Goal: Task Accomplishment & Management: Manage account settings

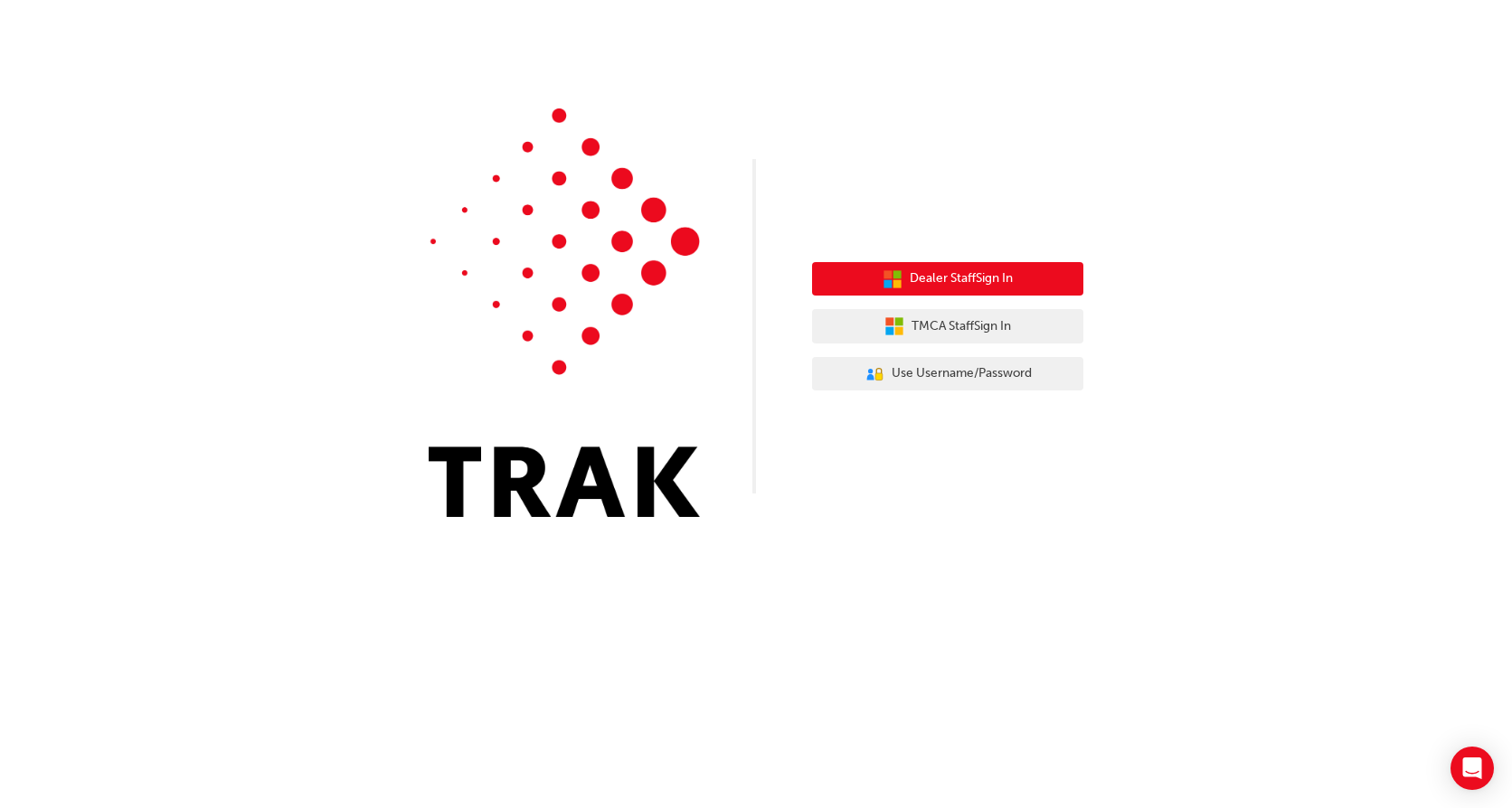
click at [965, 278] on span "Dealer Staff Sign In" at bounding box center [961, 278] width 103 height 21
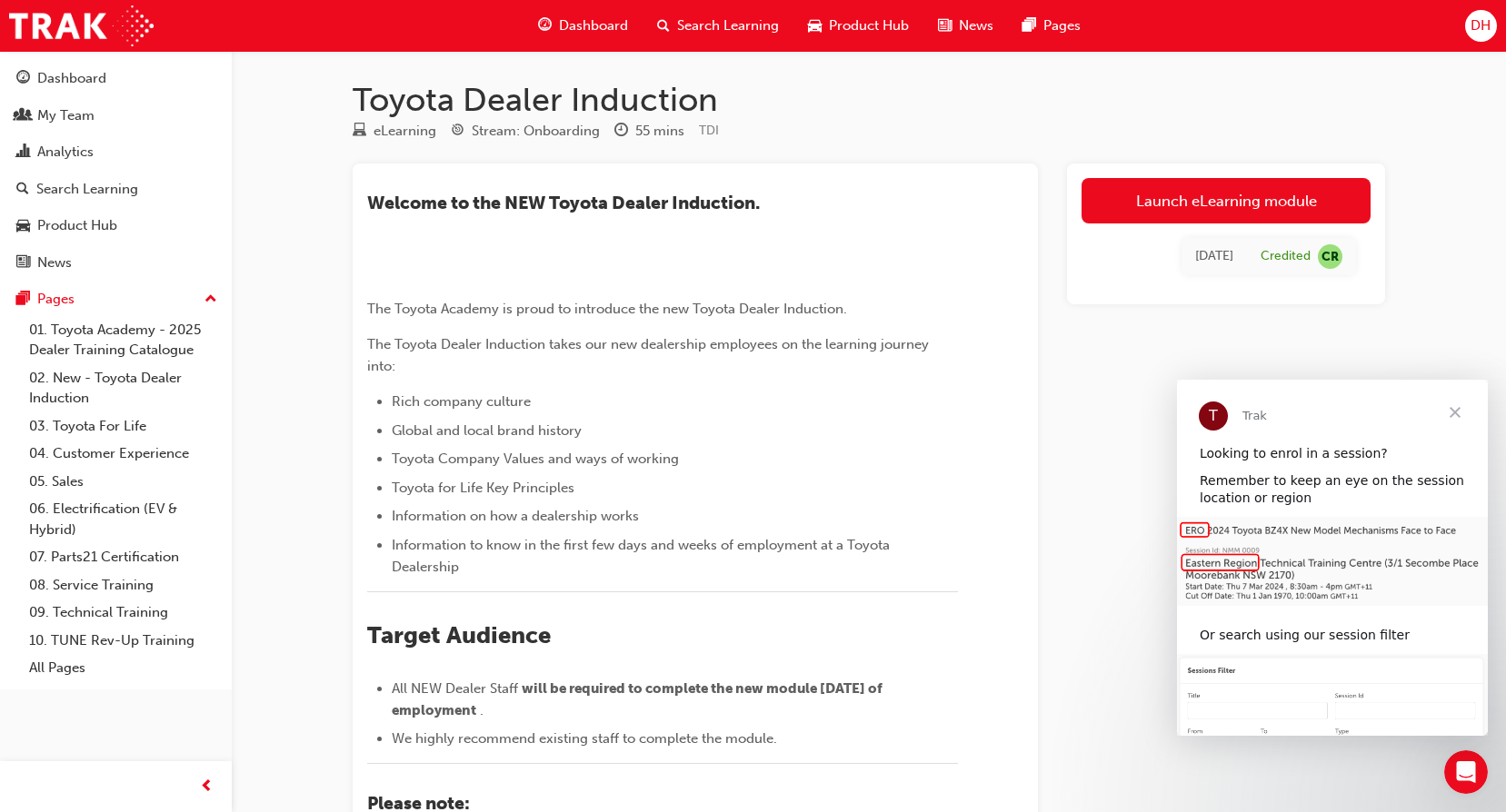
click at [1481, 23] on span "DH" at bounding box center [1480, 25] width 20 height 21
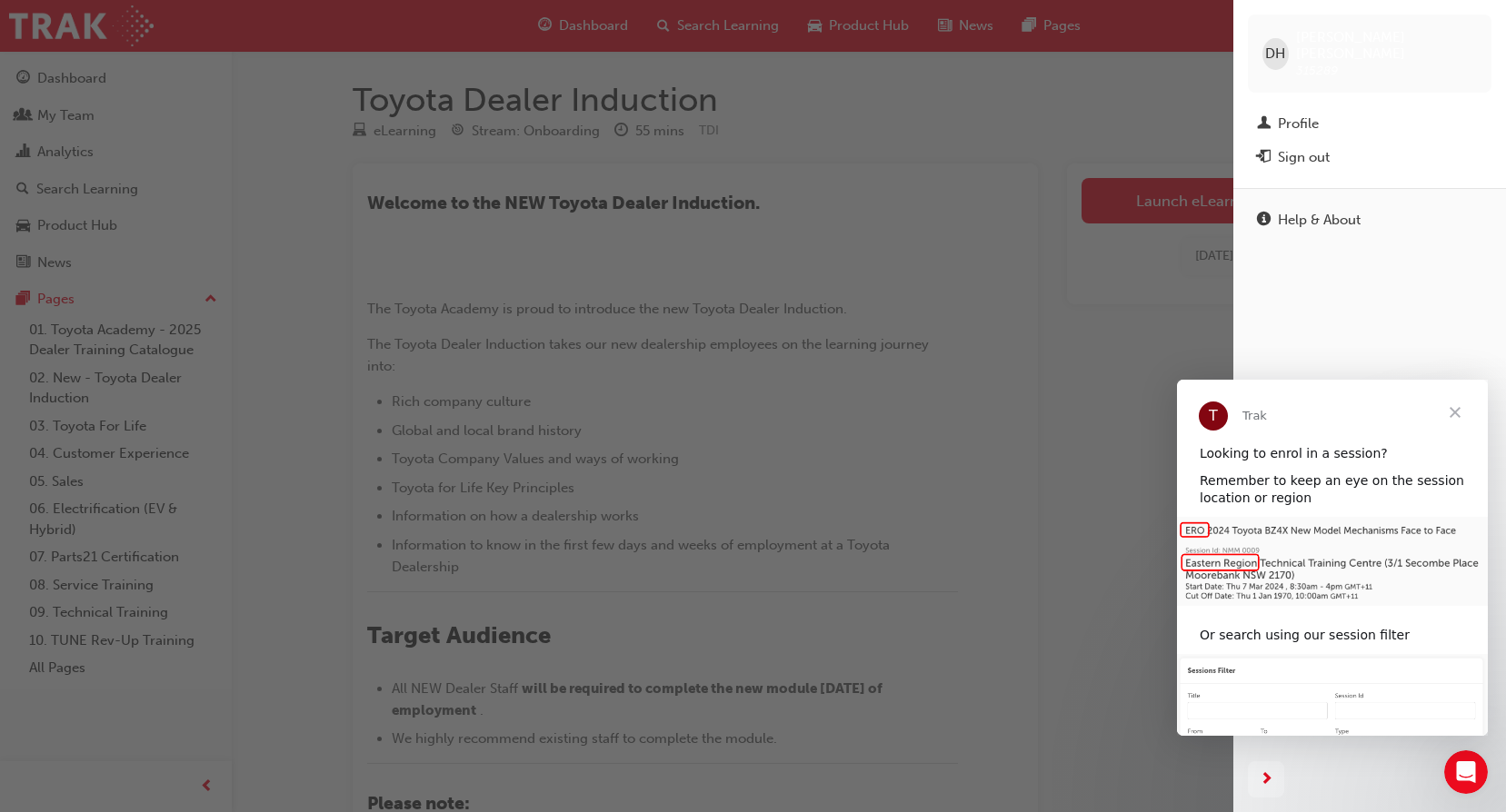
click at [1458, 410] on span "Close" at bounding box center [1454, 412] width 65 height 65
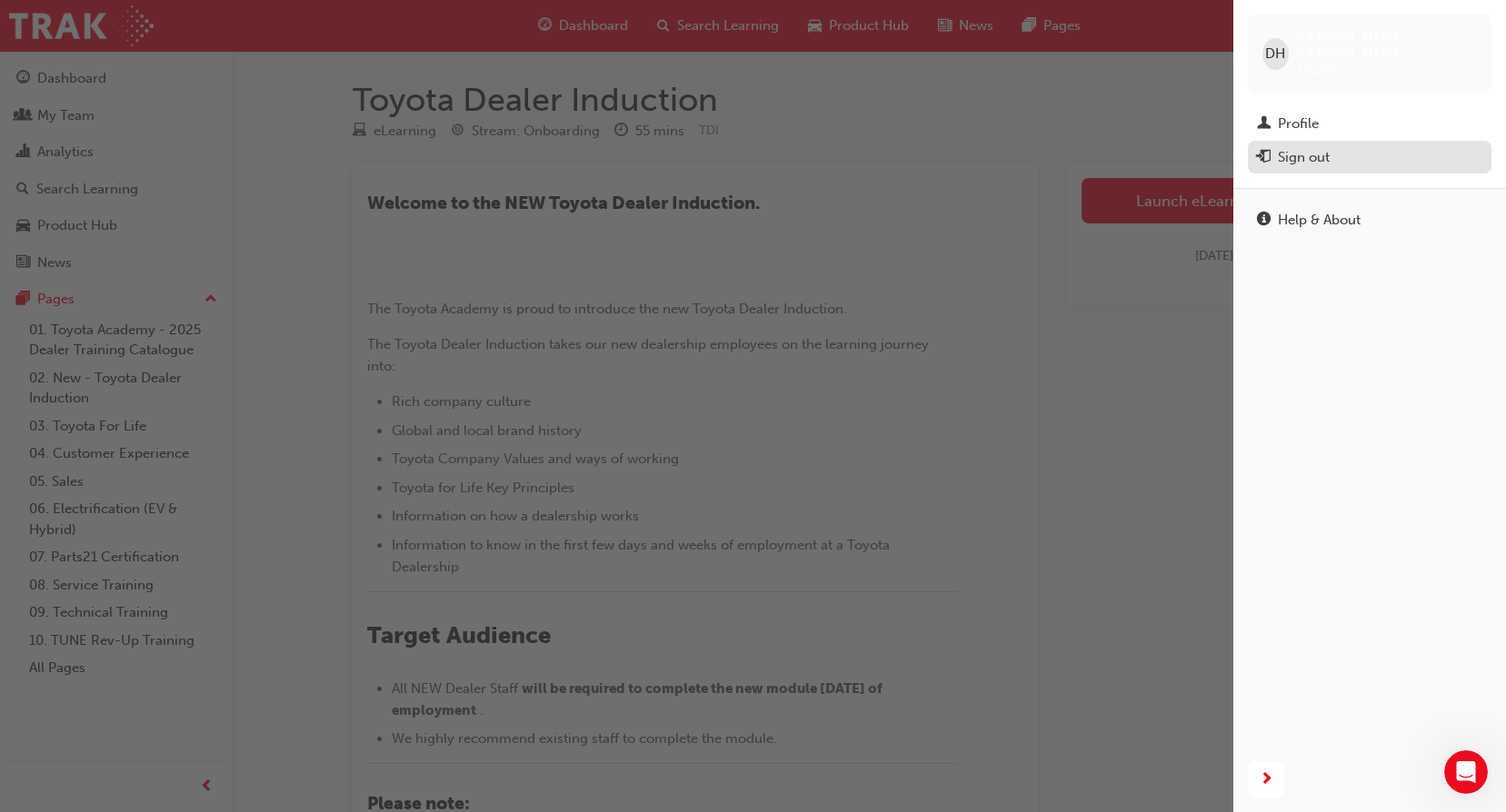
click at [1295, 147] on div "Sign out" at bounding box center [1303, 157] width 52 height 21
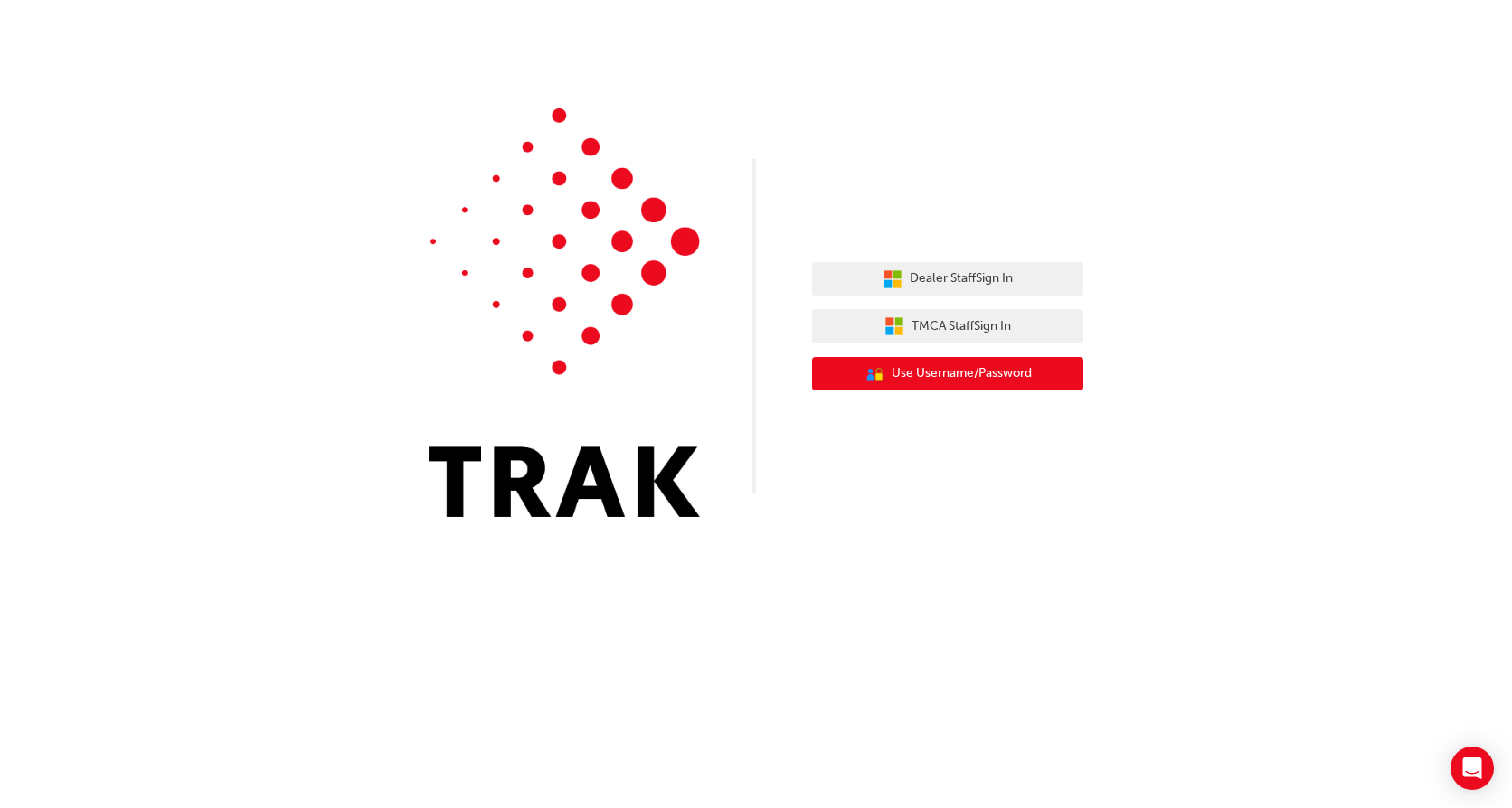
click at [966, 372] on span "Use Username/Password" at bounding box center [961, 374] width 140 height 21
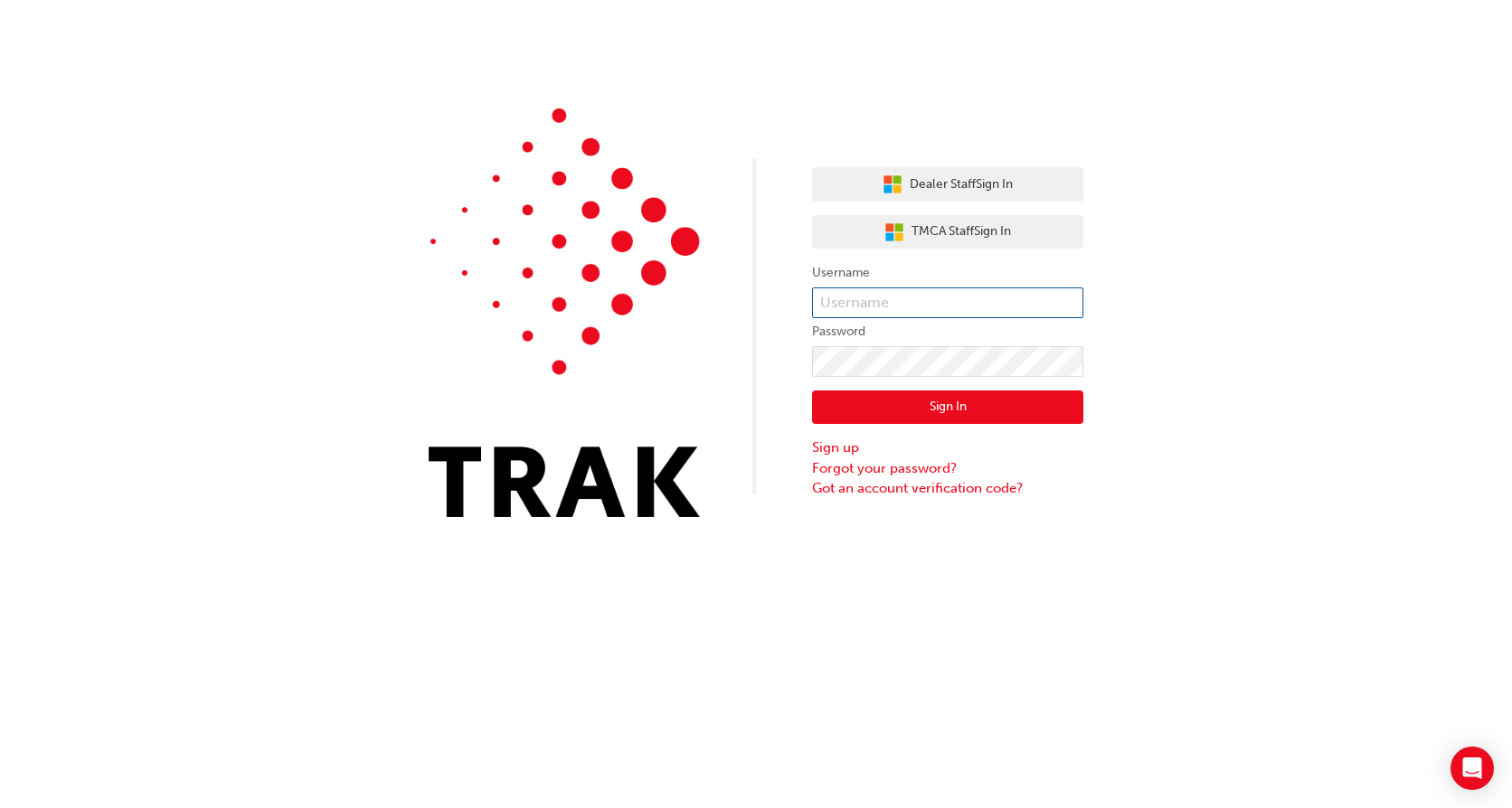
click at [888, 299] on input "text" at bounding box center [947, 303] width 271 height 31
type input "[PERSON_NAME].[PERSON_NAME]"
click at [938, 399] on button "Sign In" at bounding box center [947, 408] width 271 height 35
